Goal: Transaction & Acquisition: Purchase product/service

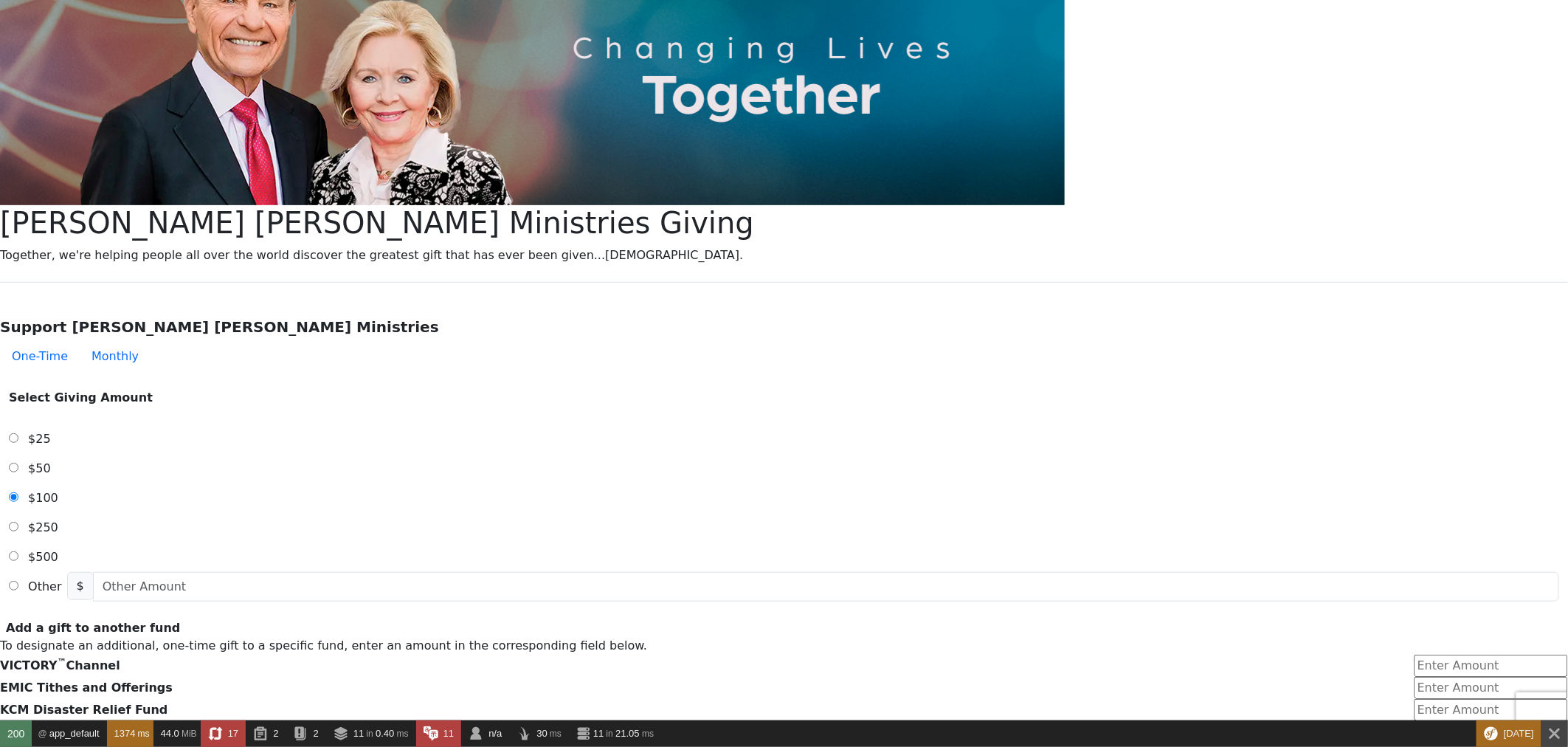
scroll to position [245, 0]
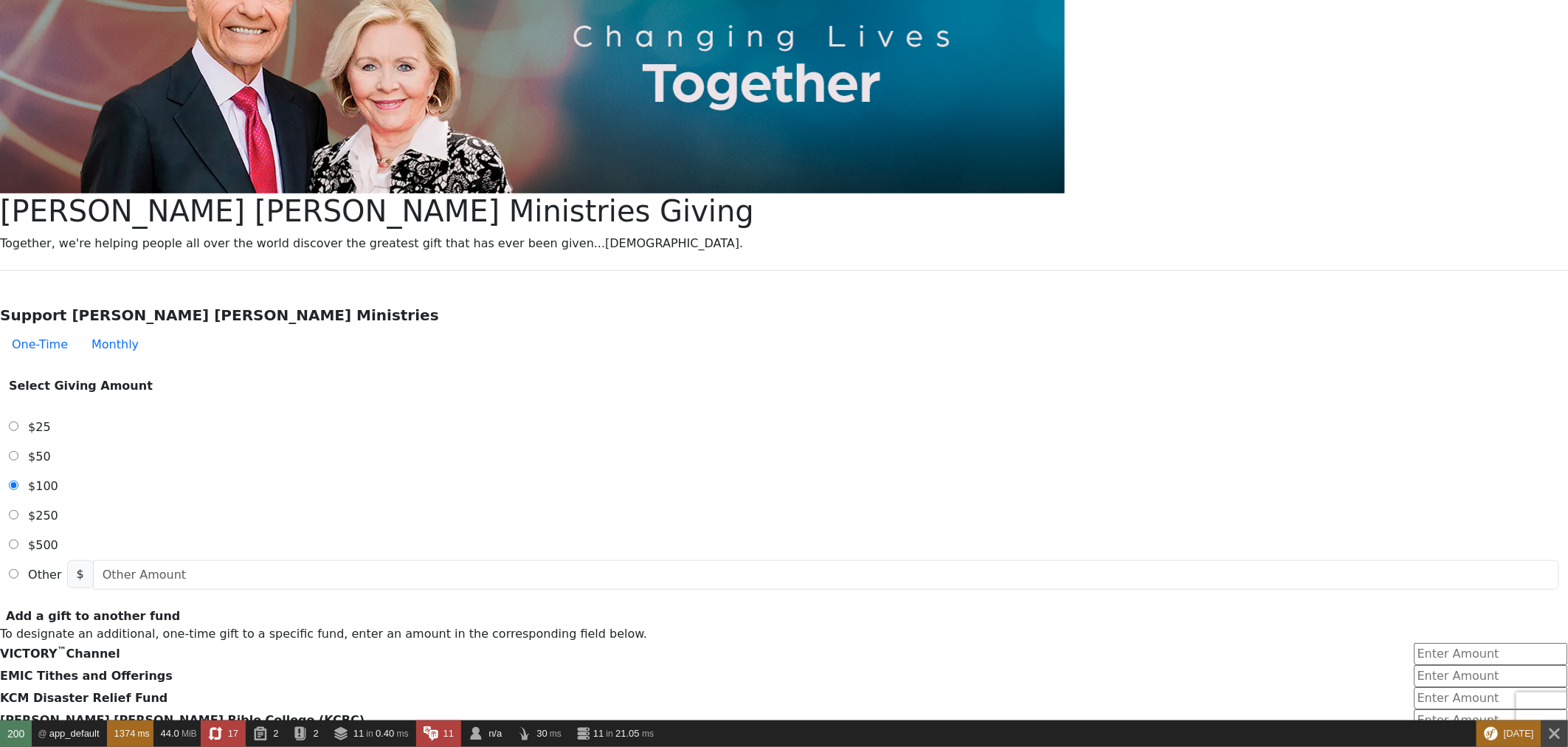
click at [51, 420] on span "$25" at bounding box center [39, 427] width 23 height 14
click at [19, 421] on input "$25" at bounding box center [13, 425] width 9 height 9
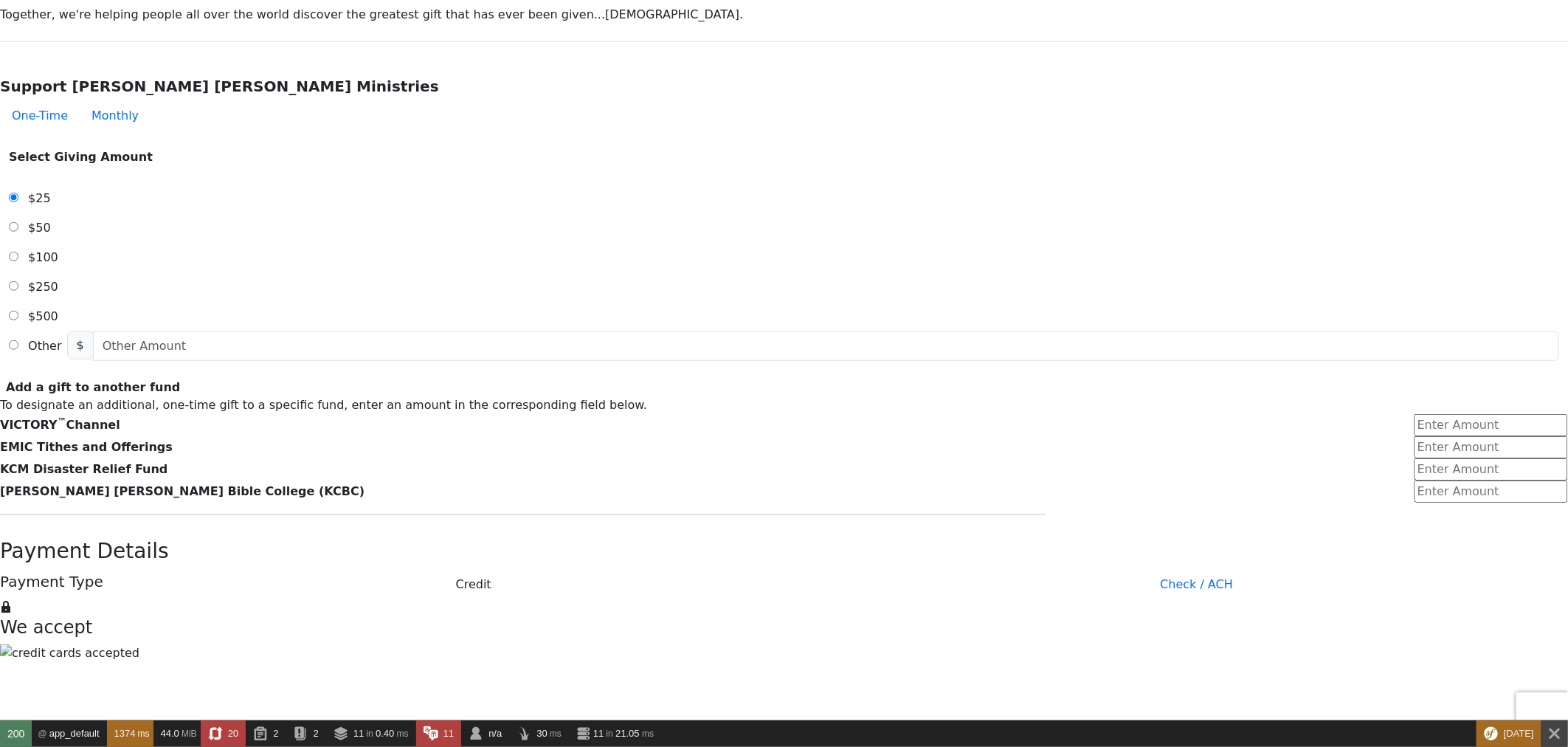
scroll to position [491, 0]
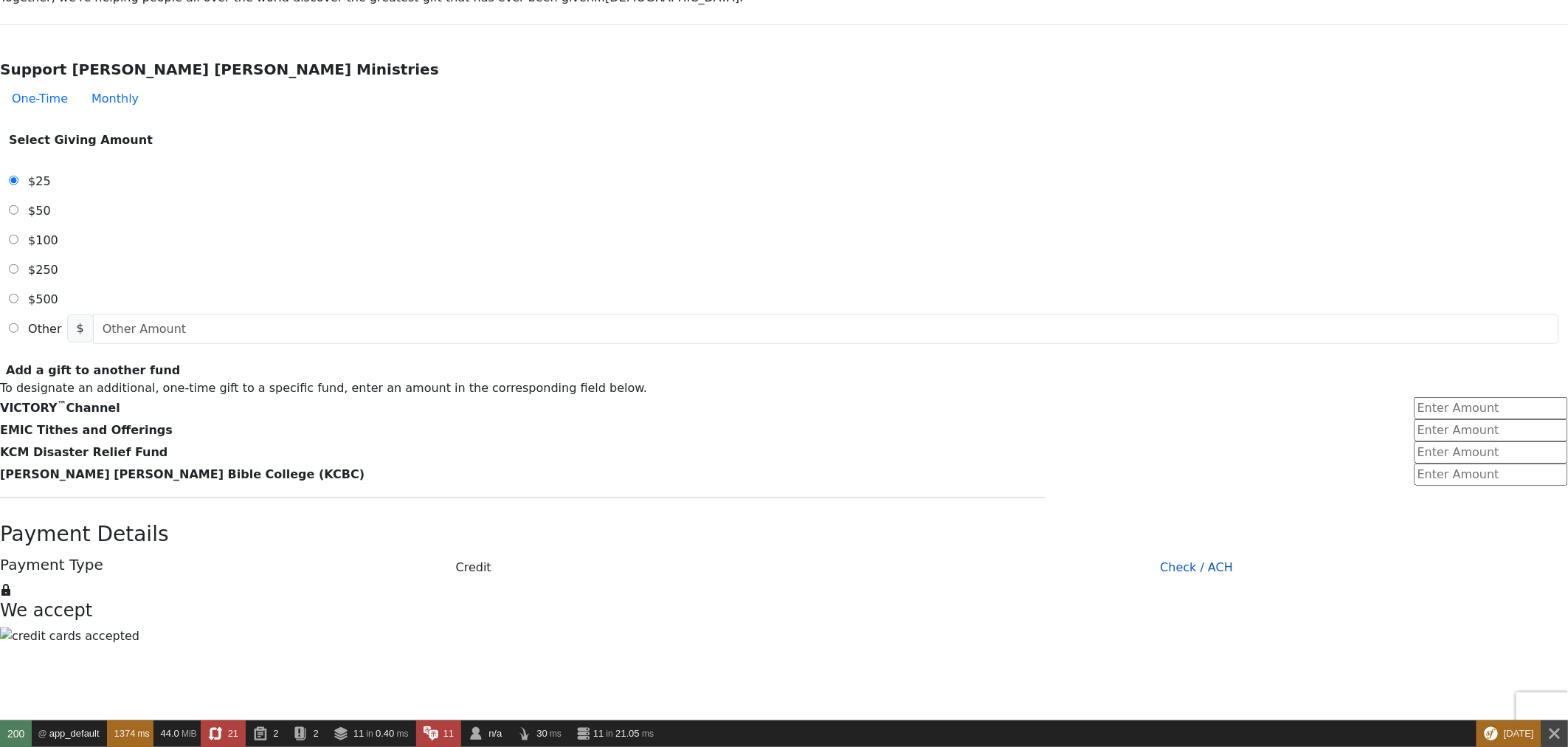
click at [868, 553] on button "Check / ACH" at bounding box center [1197, 567] width 743 height 30
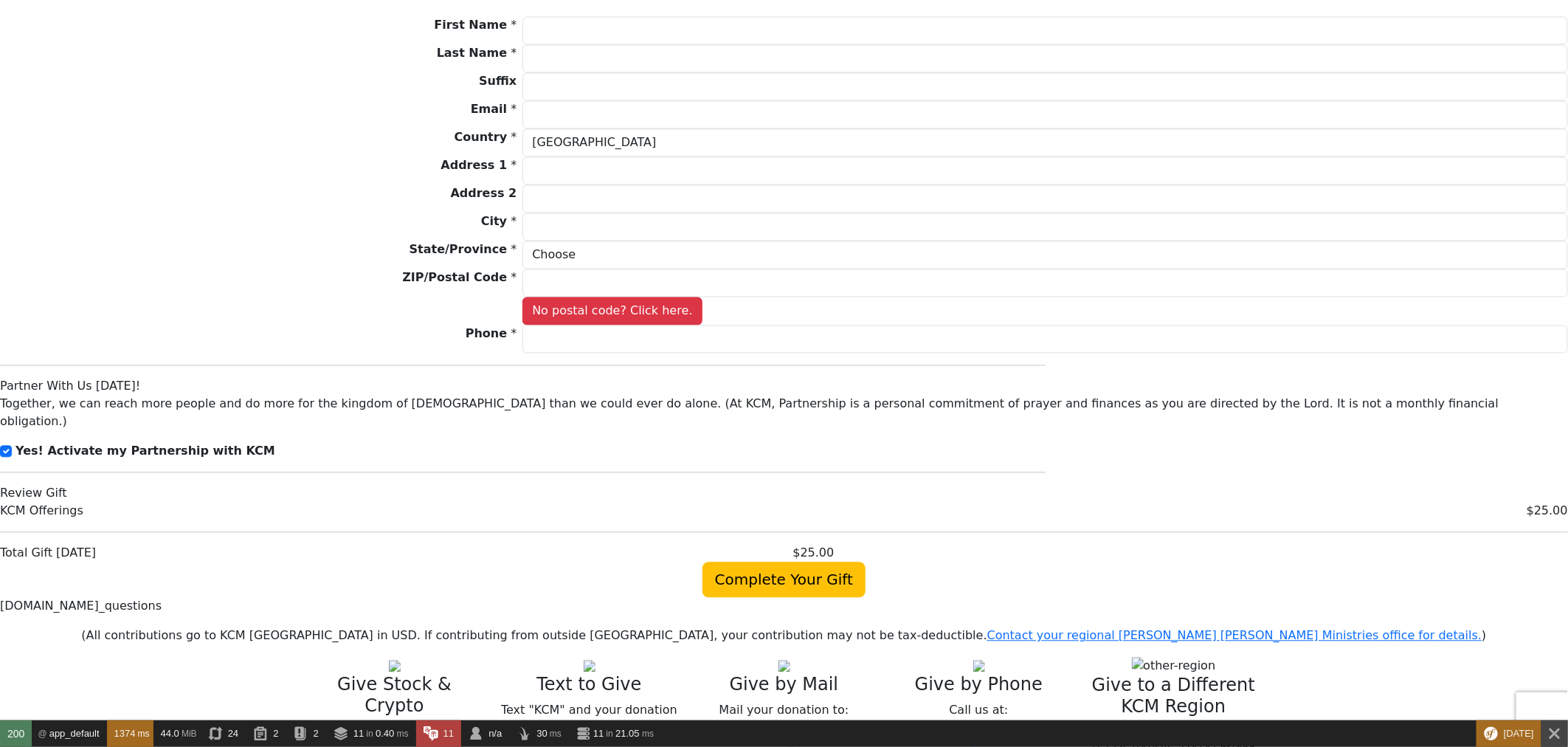
scroll to position [1476, 0]
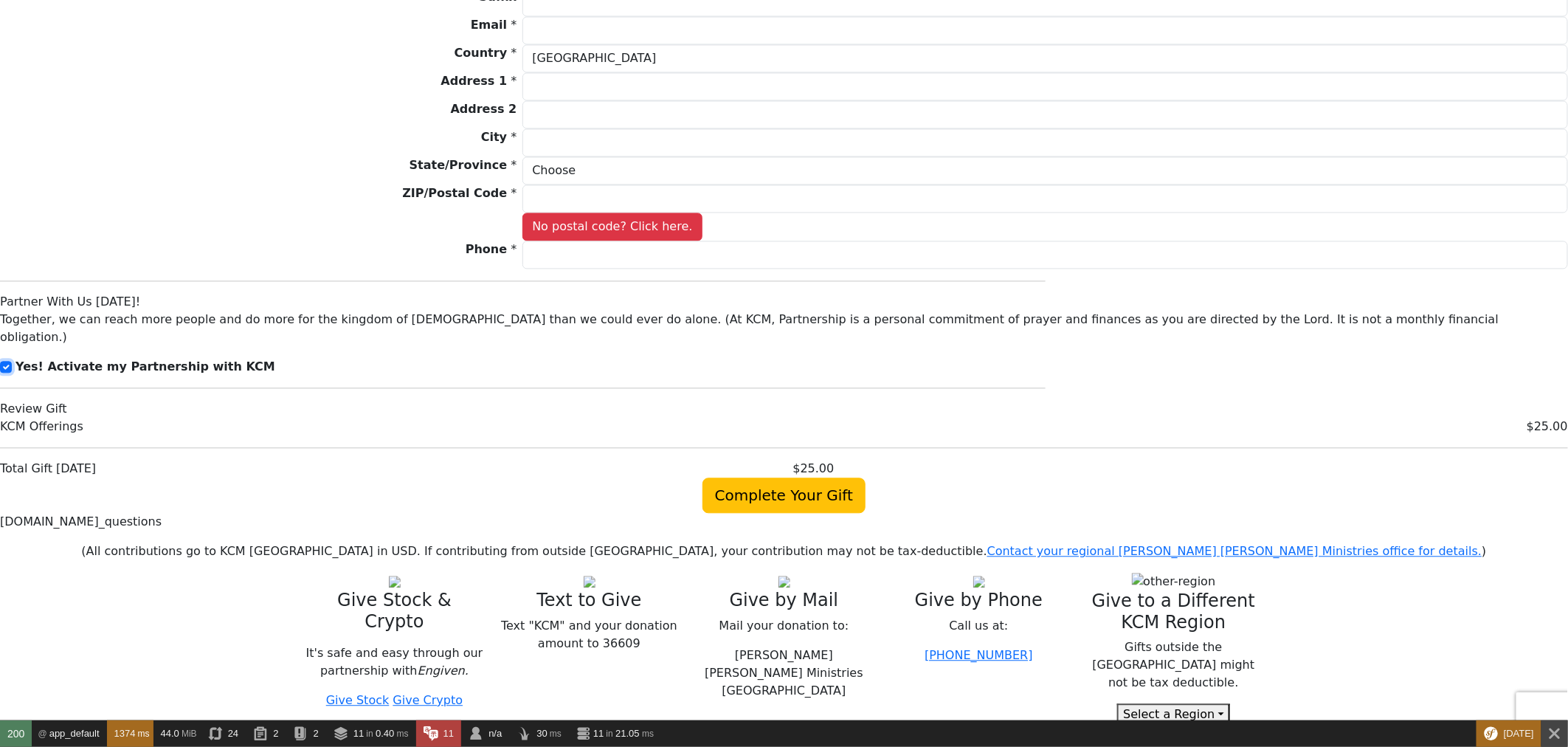
click at [12, 361] on input "checkbox" at bounding box center [6, 367] width 12 height 12
checkbox input "false"
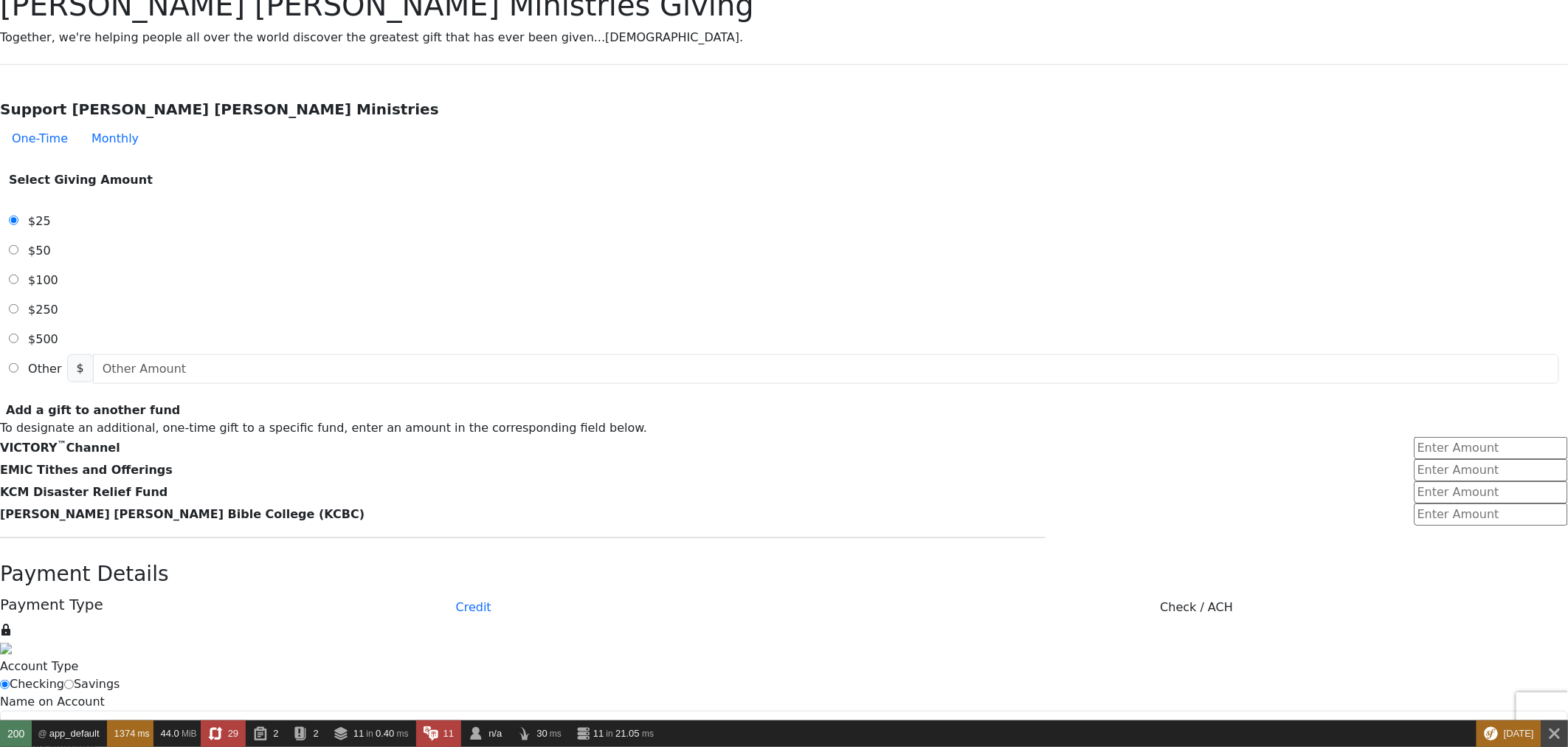
scroll to position [164, 0]
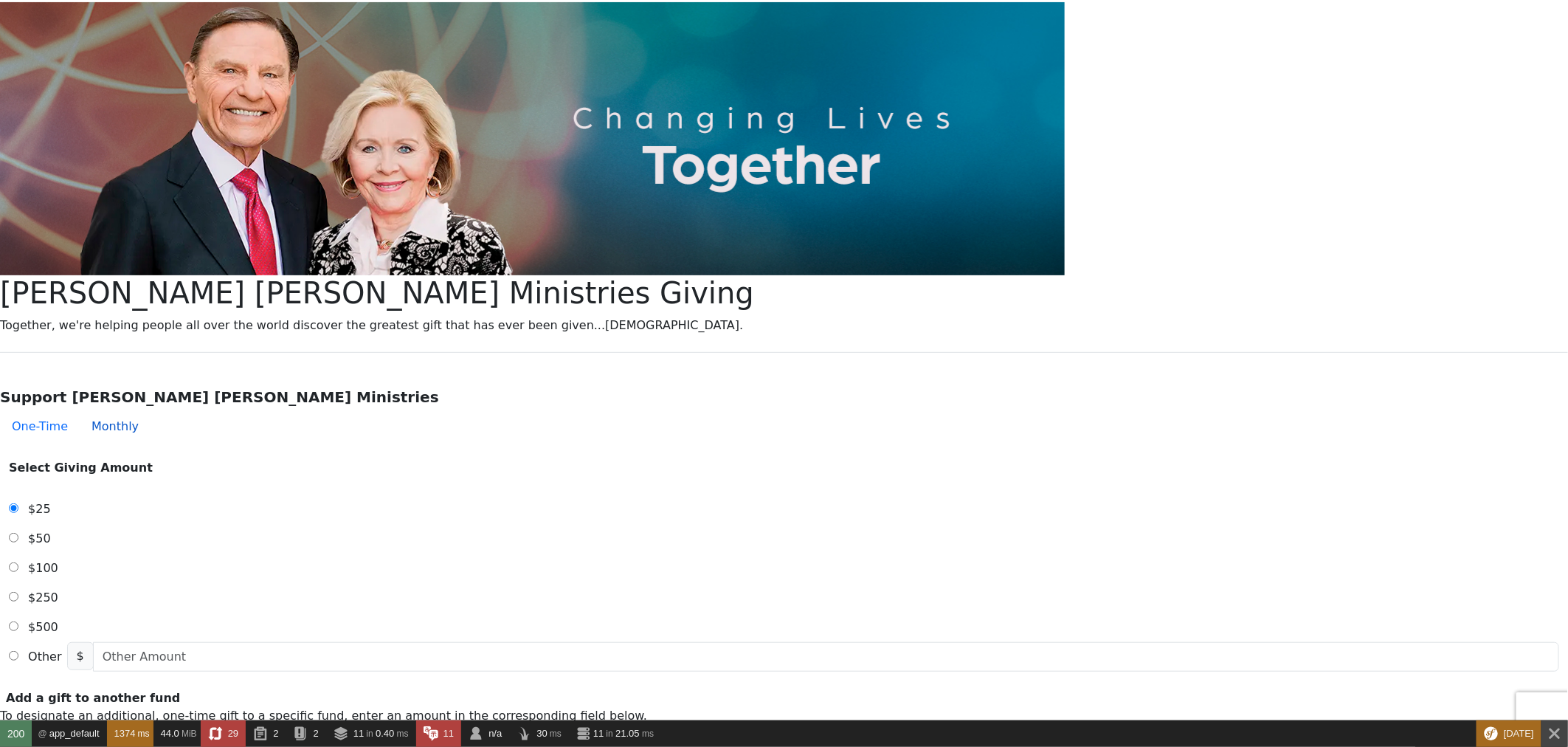
click at [150, 412] on button "Monthly" at bounding box center [115, 426] width 70 height 30
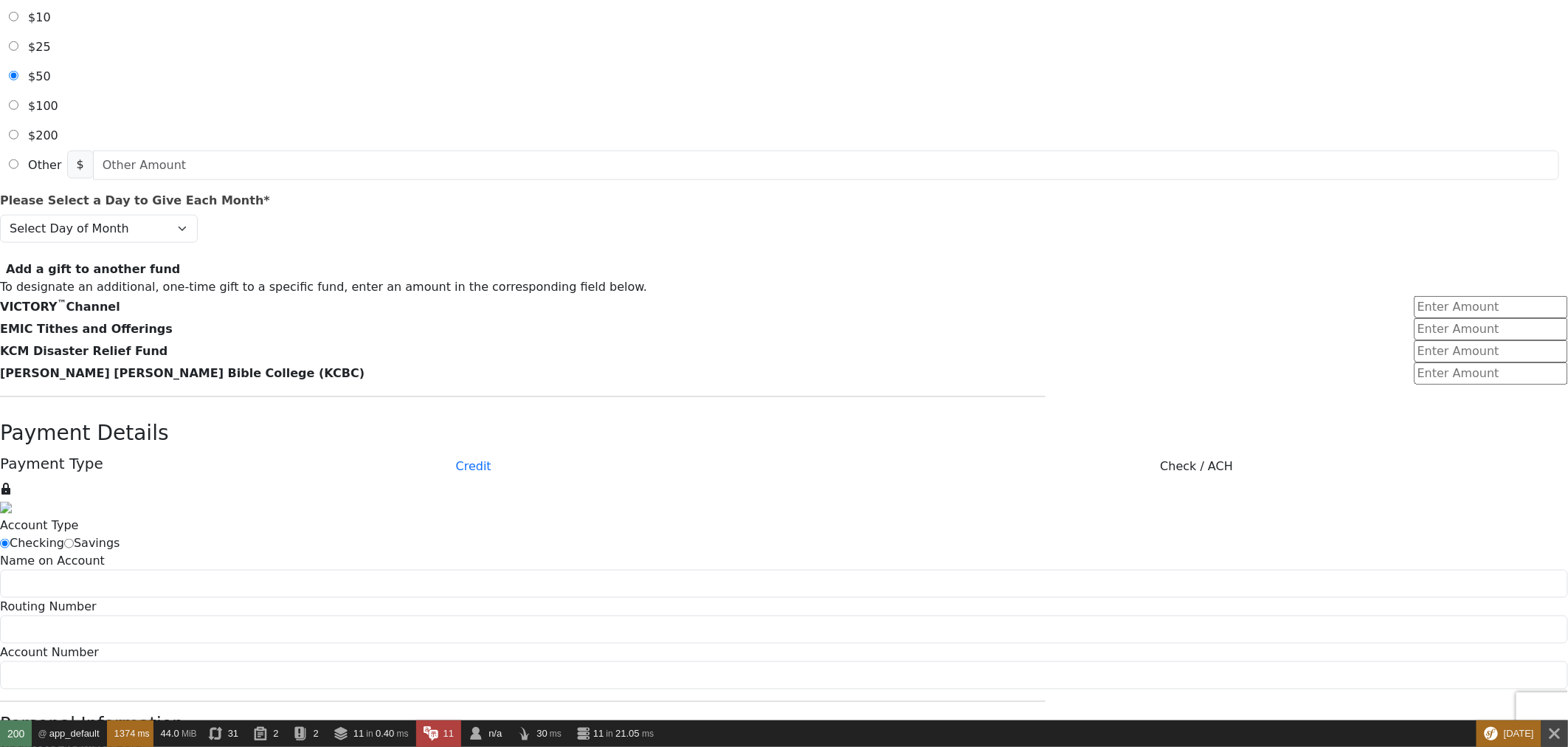
scroll to position [738, 0]
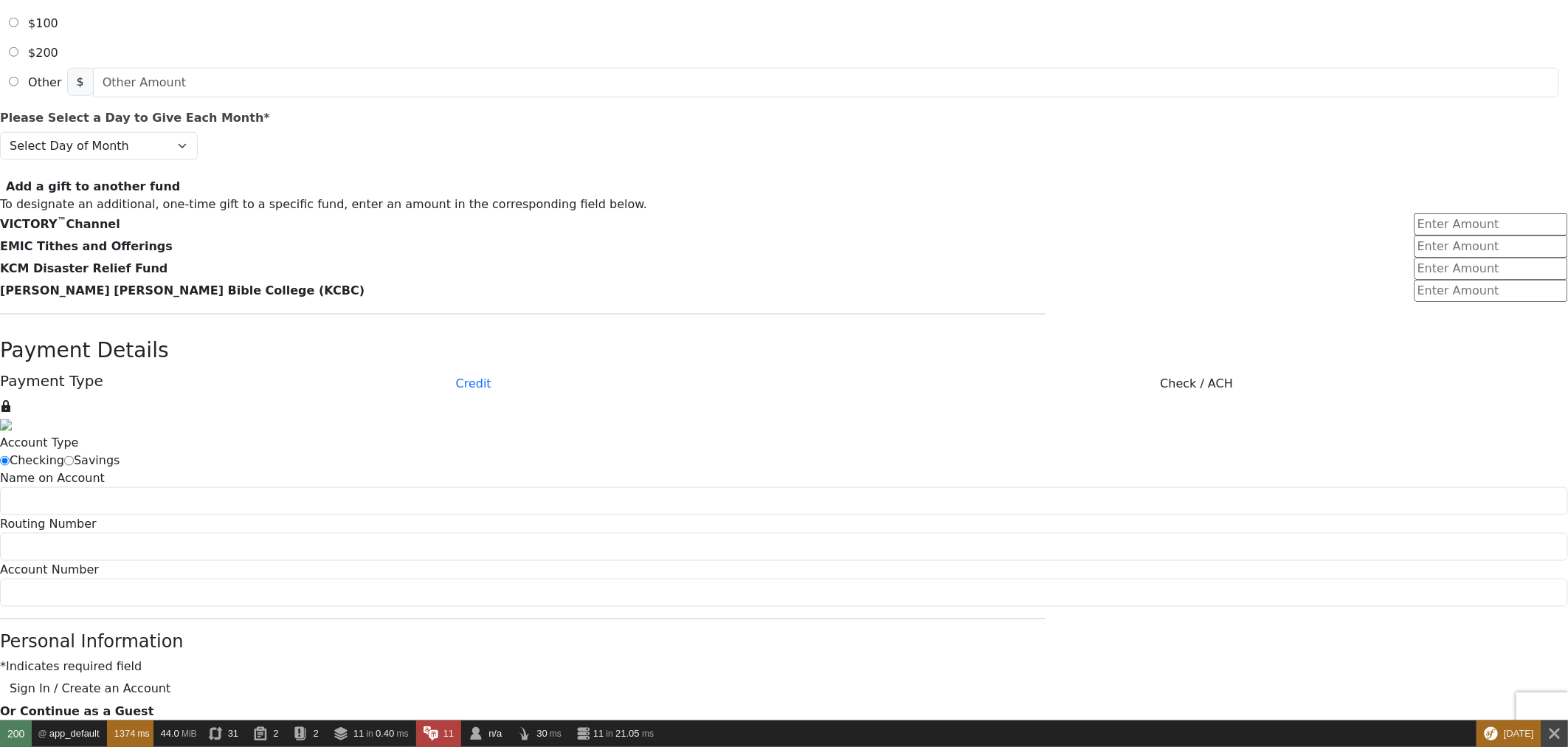
click at [638, 452] on div "Checking Savings" at bounding box center [588, 460] width 1177 height 18
click at [74, 456] on input "radio" at bounding box center [69, 460] width 9 height 9
radio input "true"
click at [9, 456] on input "radio" at bounding box center [4, 460] width 9 height 9
radio input "true"
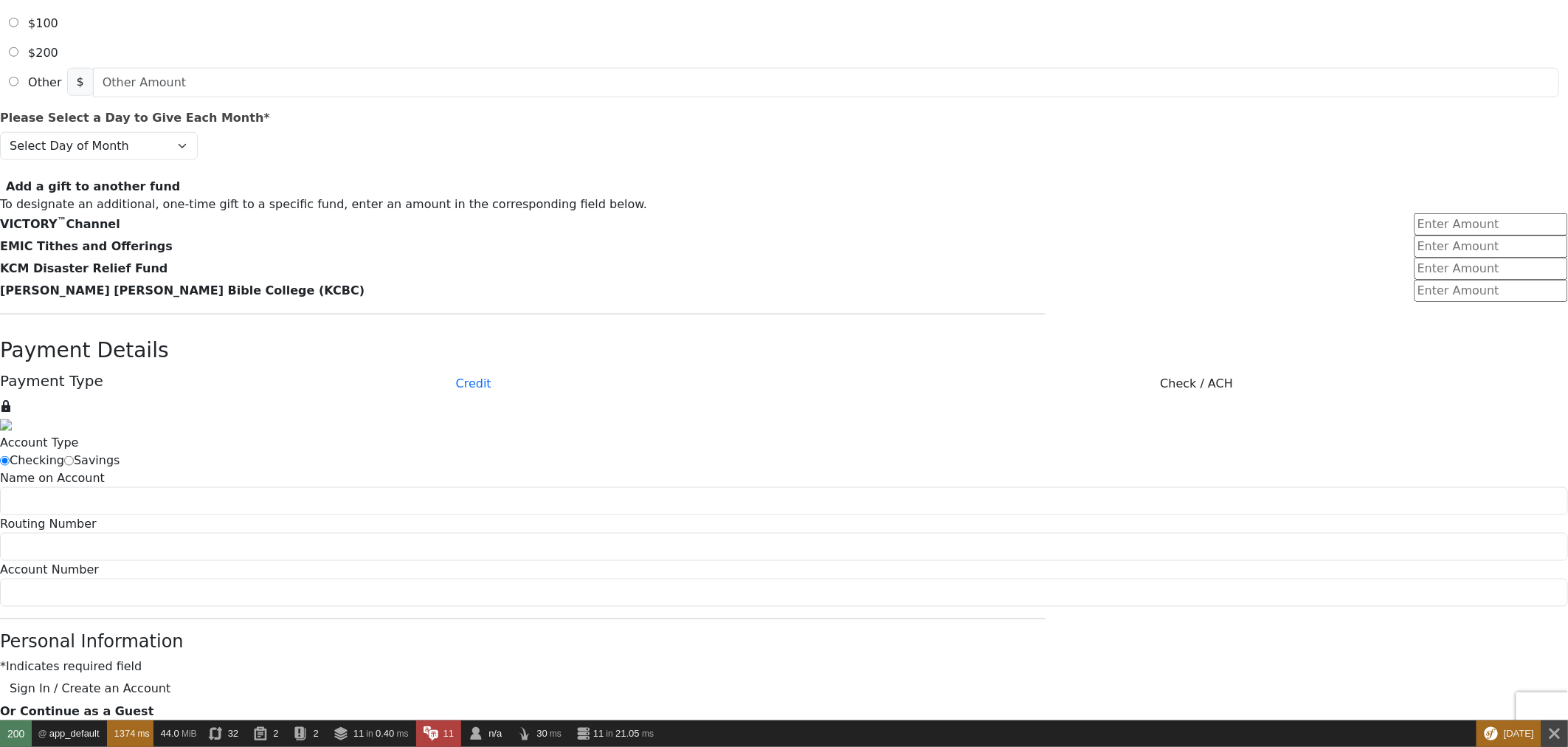
drag, startPoint x: 1371, startPoint y: 263, endPoint x: 1380, endPoint y: 342, distance: 79.5
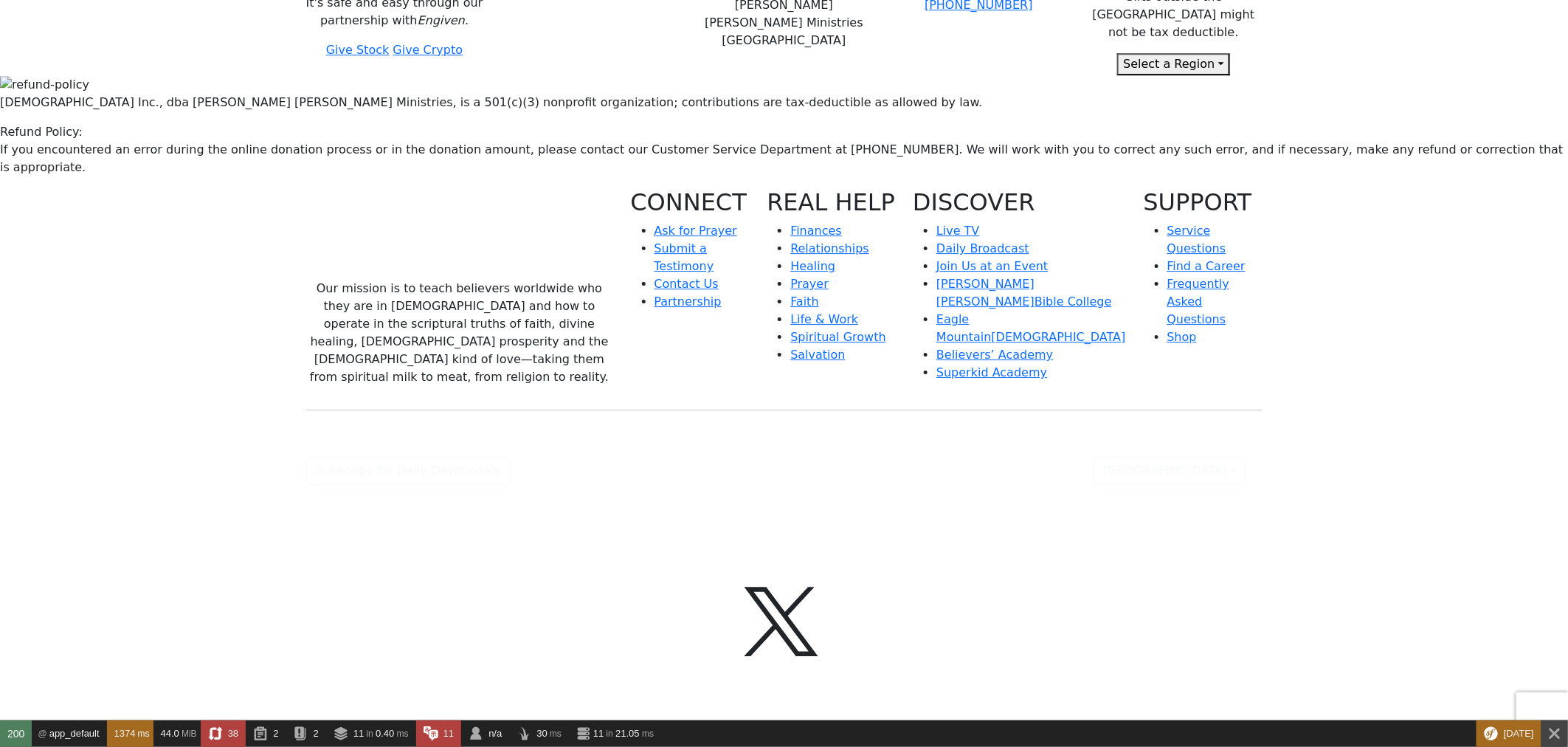
scroll to position [2248, 0]
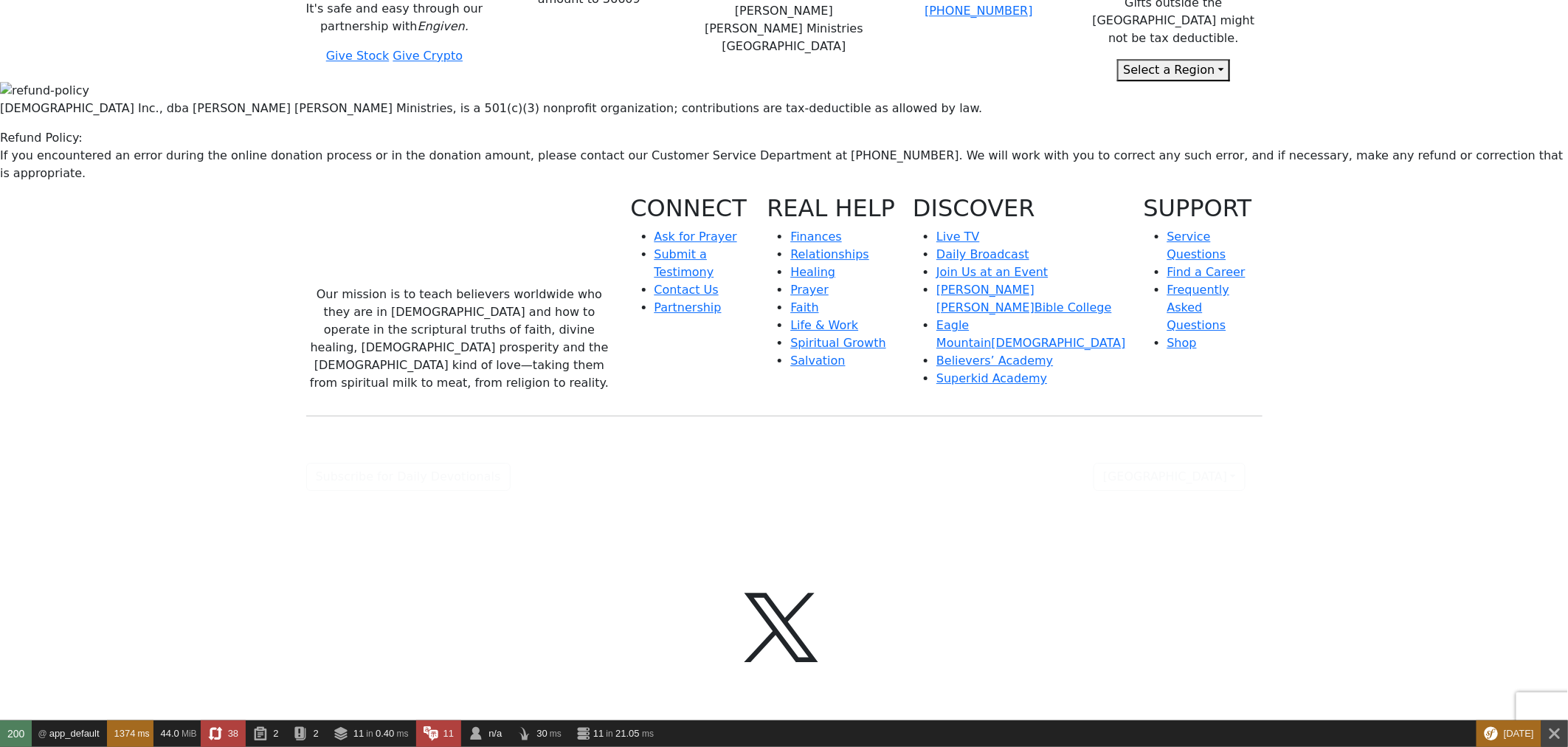
click at [1127, 81] on button "Select a Region" at bounding box center [1173, 70] width 112 height 22
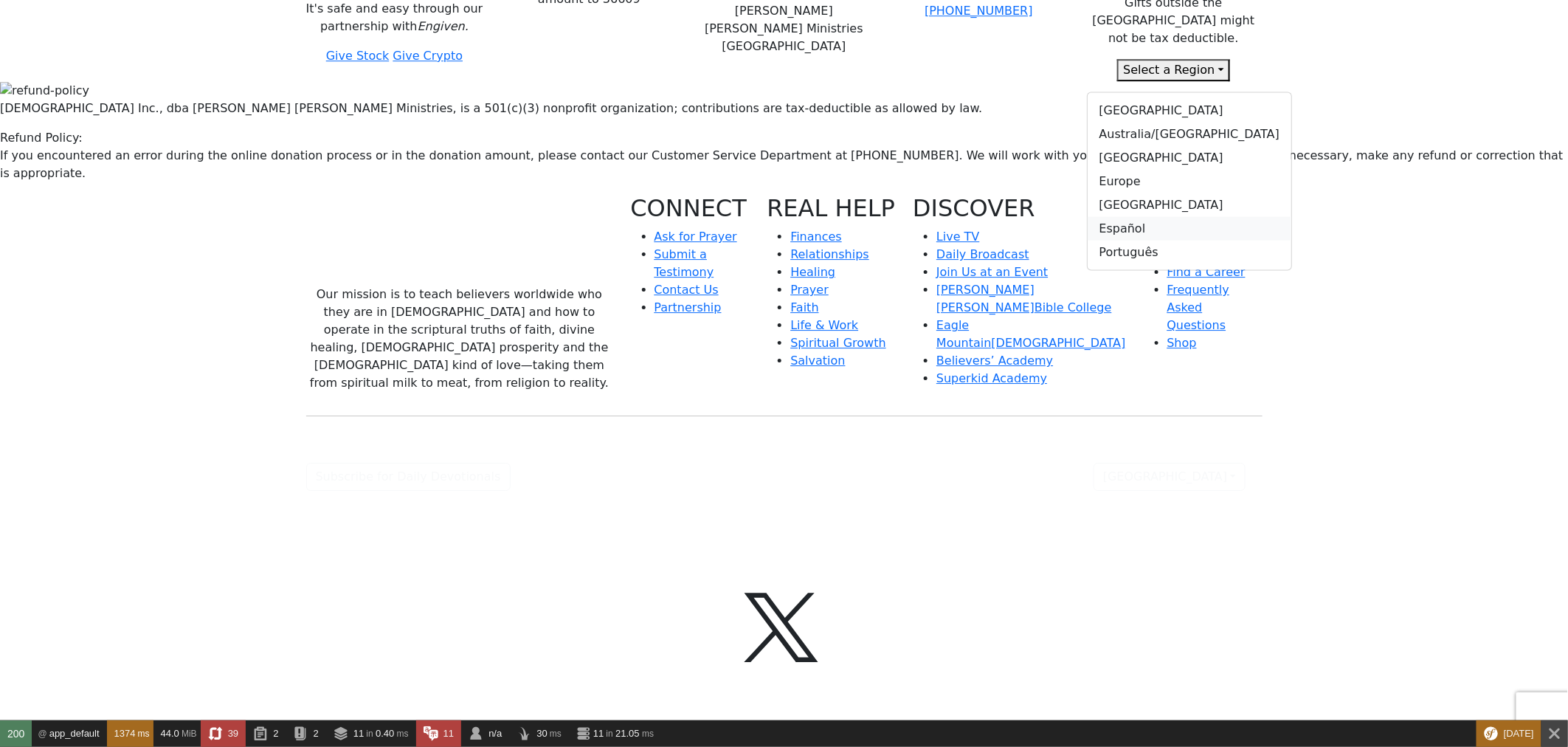
click at [1103, 240] on link "Español" at bounding box center [1189, 229] width 204 height 24
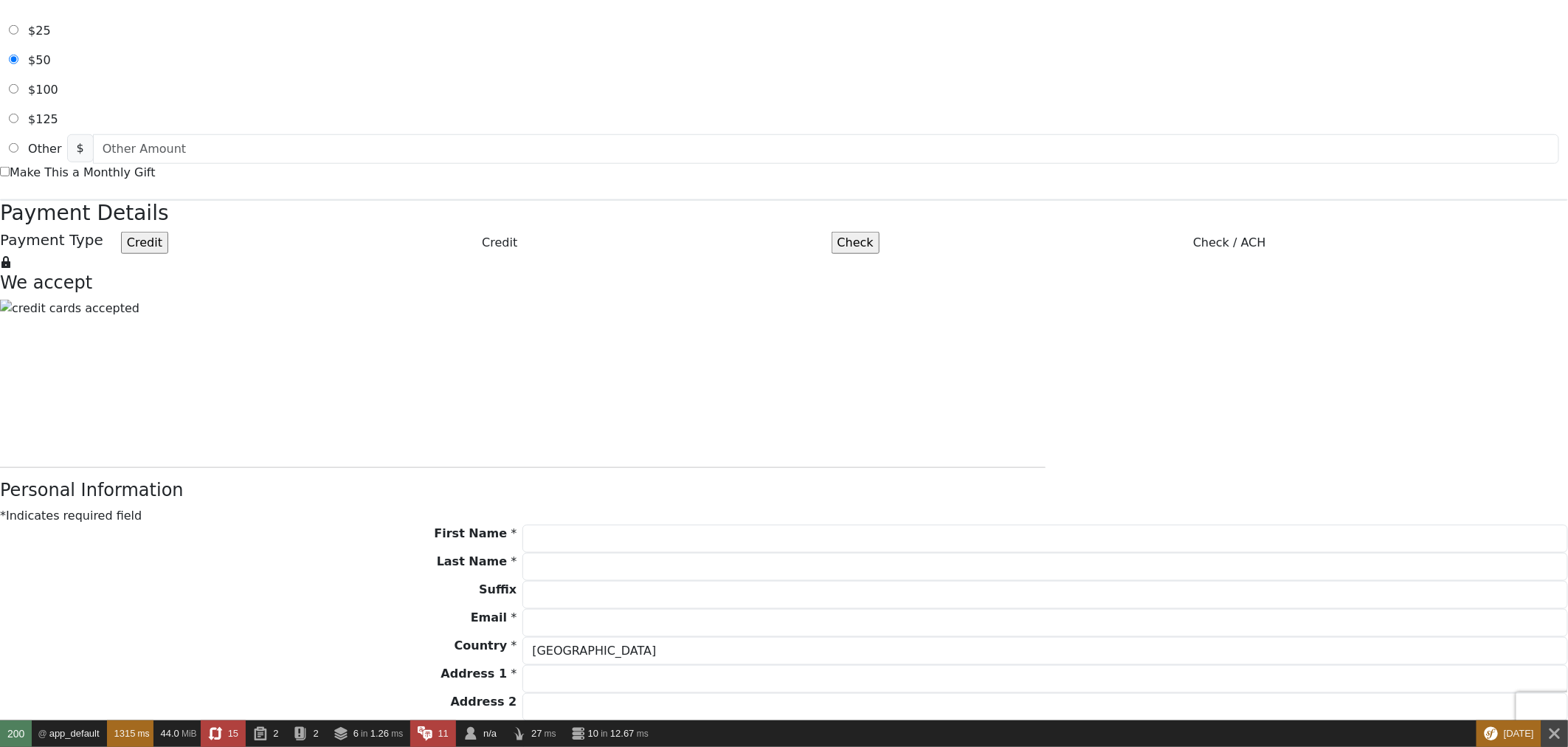
scroll to position [655, 0]
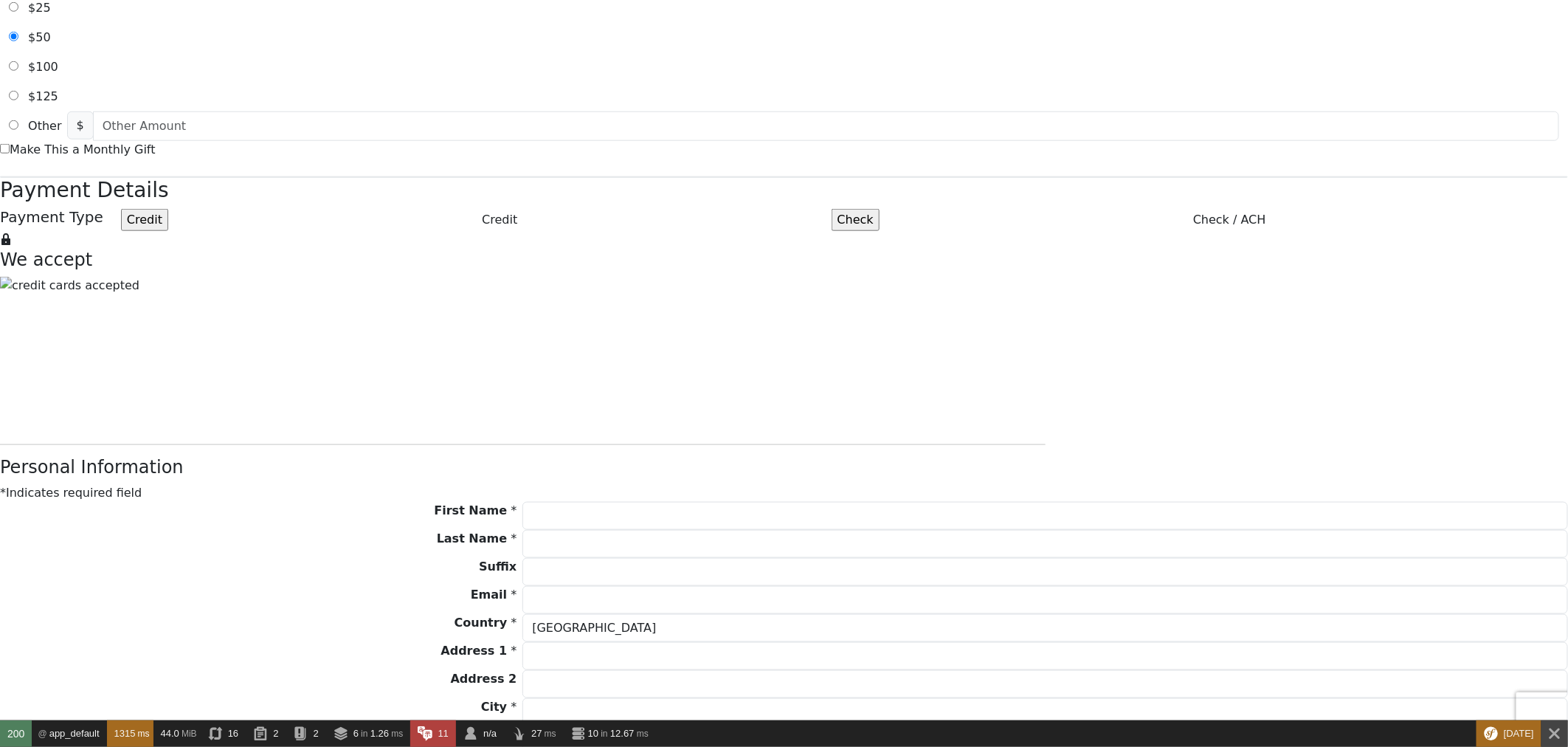
click at [891, 228] on label "Check / ACH" at bounding box center [1229, 220] width 677 height 18
click at [835, 231] on input "Check" at bounding box center [856, 220] width 48 height 22
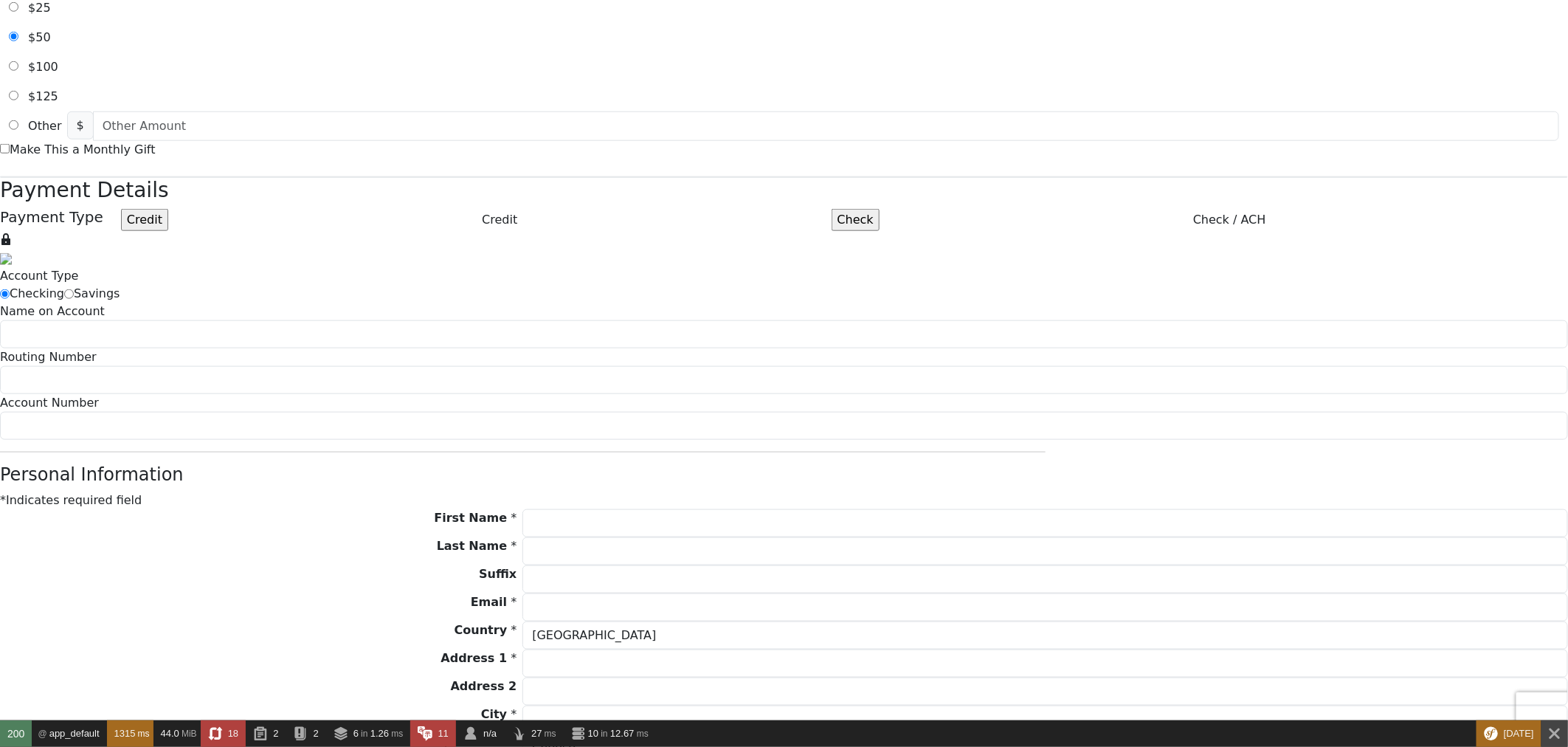
click at [74, 299] on input "radio" at bounding box center [69, 294] width 9 height 9
radio input "true"
click at [9, 299] on input "radio" at bounding box center [4, 294] width 9 height 9
radio input "true"
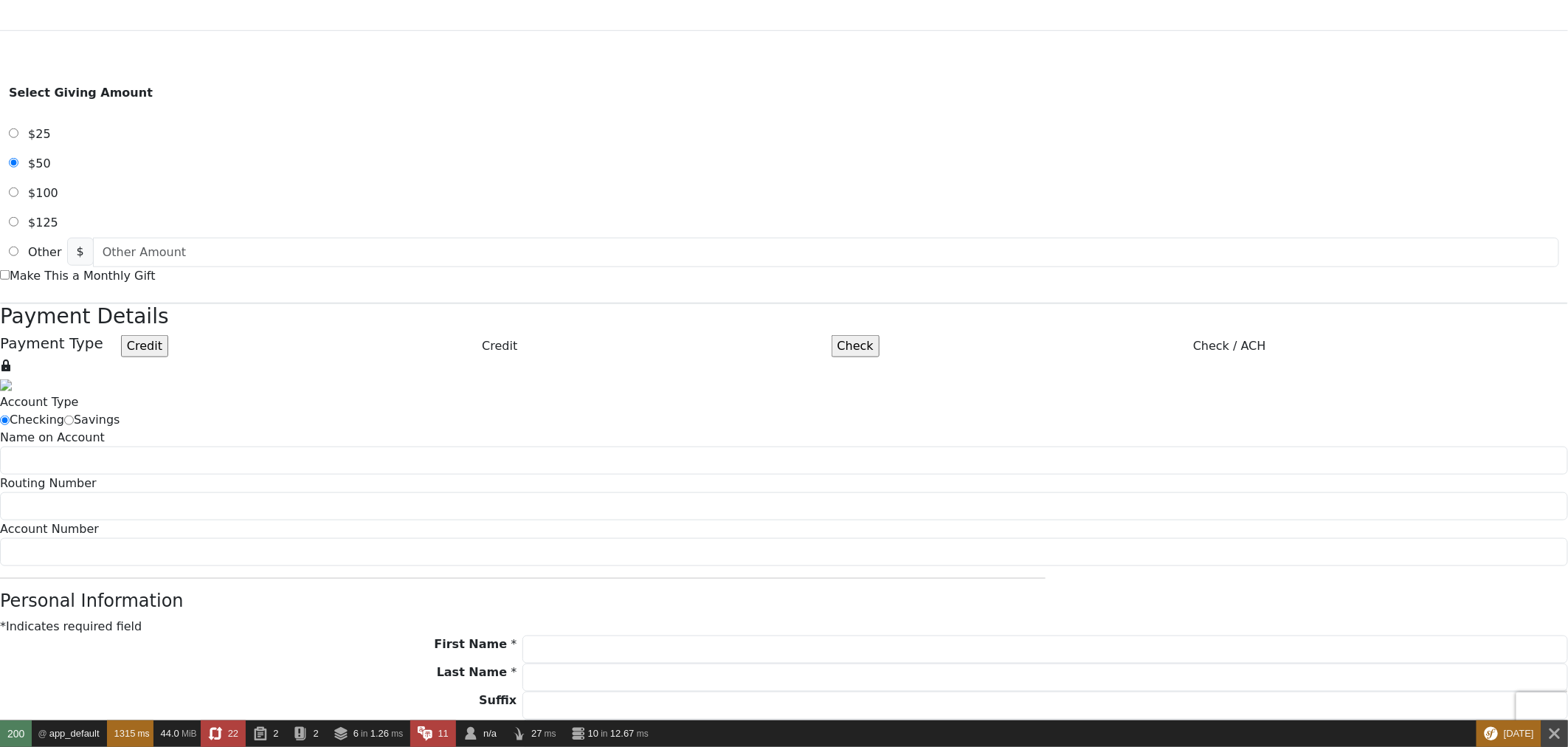
scroll to position [491, 0]
